Goal: Find specific page/section: Find specific page/section

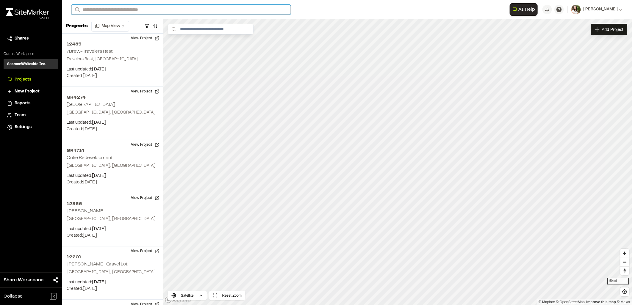
click at [118, 10] on input "Search" at bounding box center [180, 10] width 219 height 10
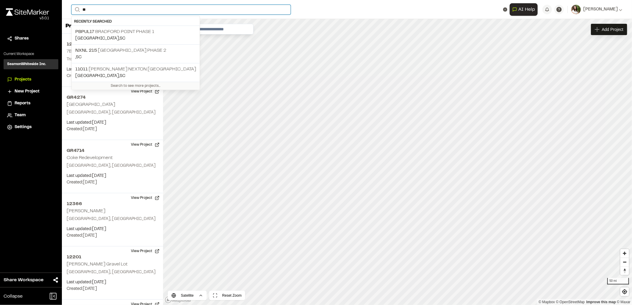
type input "*"
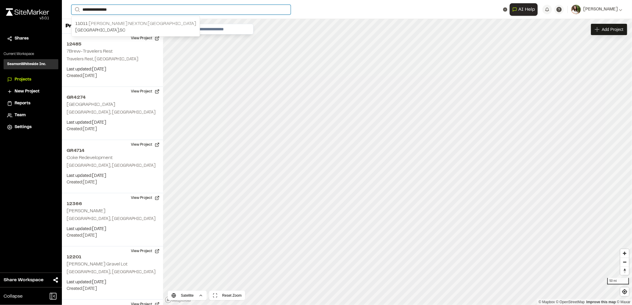
type input "**********"
click at [122, 28] on p "[GEOGRAPHIC_DATA] , [GEOGRAPHIC_DATA]" at bounding box center [135, 30] width 121 height 7
